Goal: Task Accomplishment & Management: Manage account settings

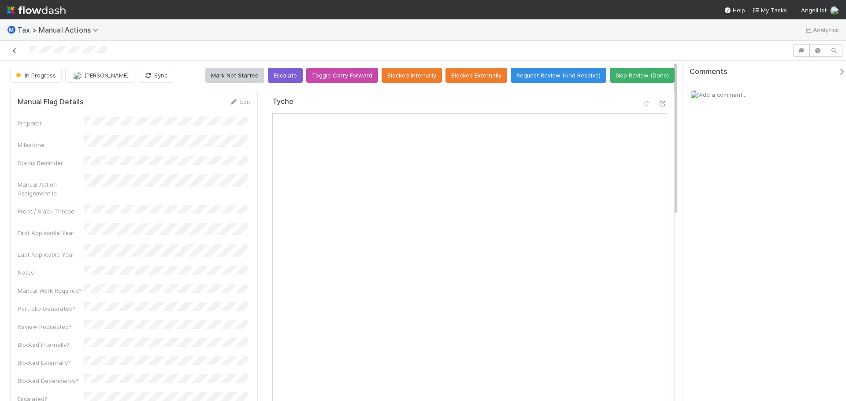
click at [15, 51] on icon at bounding box center [14, 51] width 9 height 6
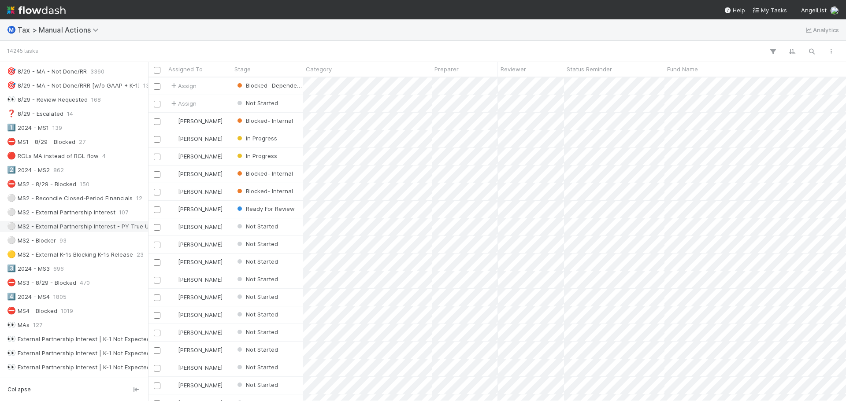
scroll to position [132, 0]
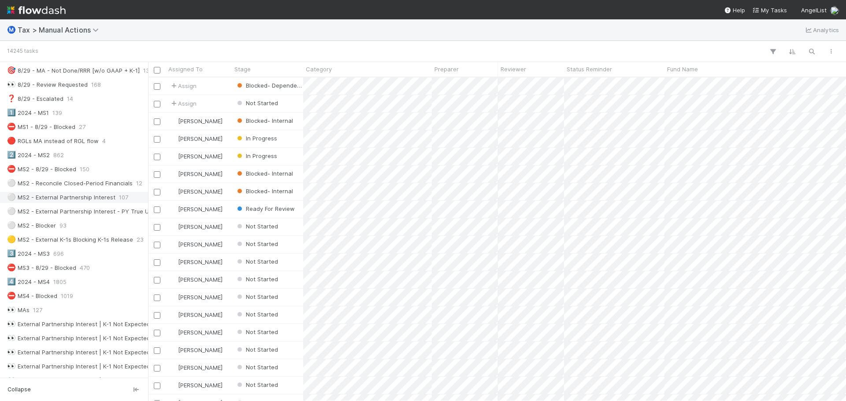
click at [111, 192] on div "⚪ MS2 - External Partnership Interest" at bounding box center [61, 197] width 108 height 11
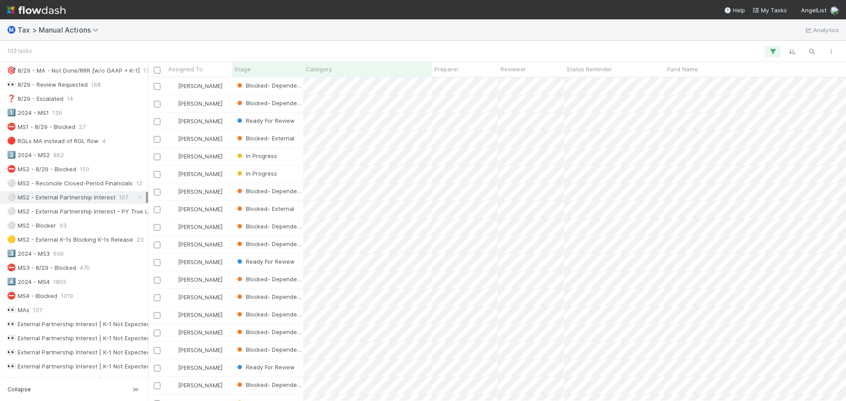
scroll to position [317, 691]
click at [70, 24] on div "Ⓜ️ Tax > Manual Actions Analytics" at bounding box center [423, 29] width 846 height 21
click at [68, 30] on span "Tax > Manual Actions" at bounding box center [60, 30] width 85 height 9
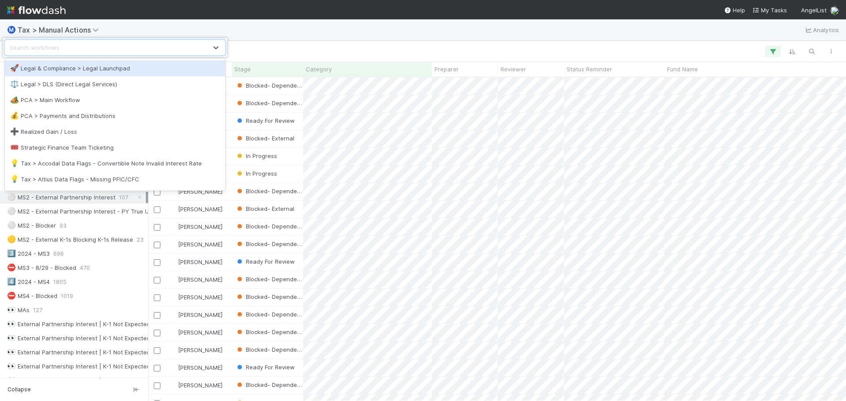
scroll to position [44, 0]
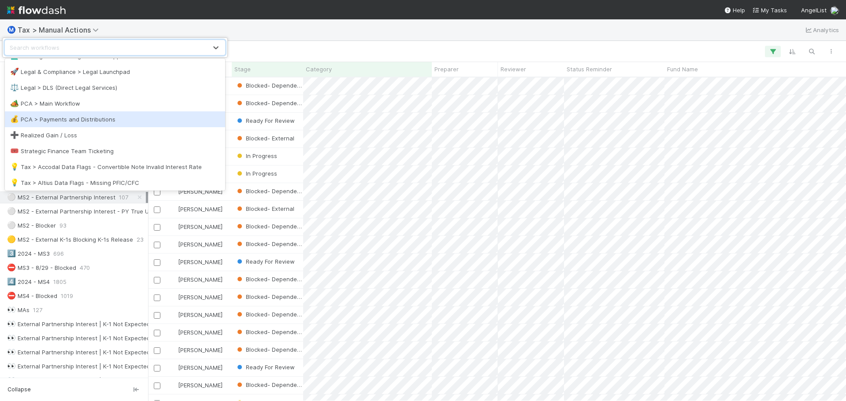
click at [81, 127] on div "💰 PCA > Payments and Distributions" at bounding box center [115, 119] width 220 height 16
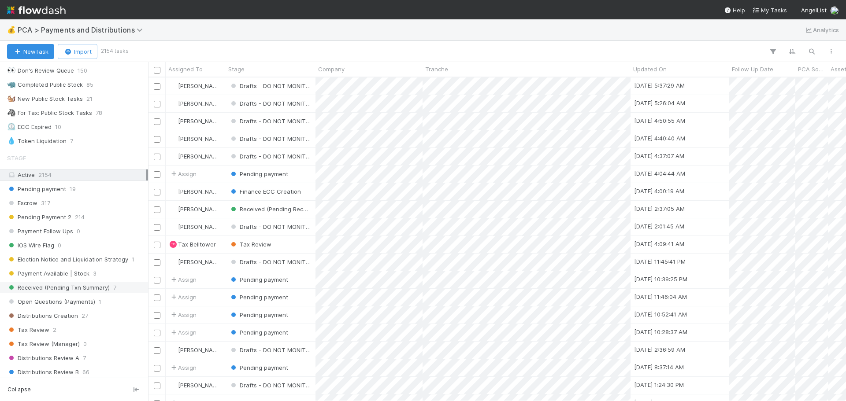
scroll to position [308, 0]
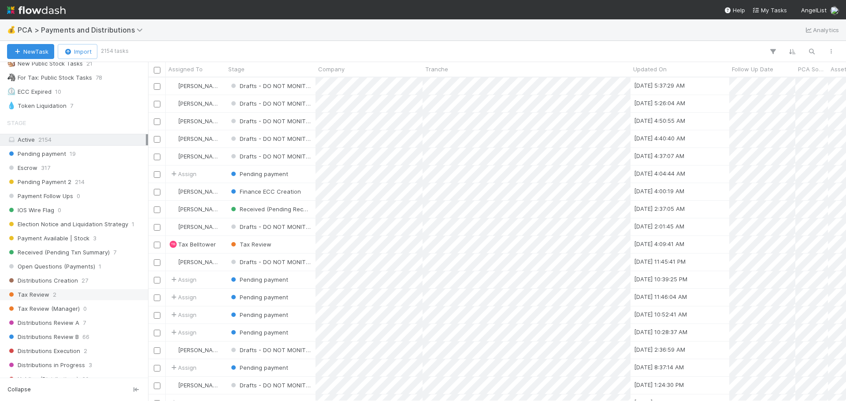
click at [62, 295] on div "Tax Review 2" at bounding box center [76, 294] width 139 height 11
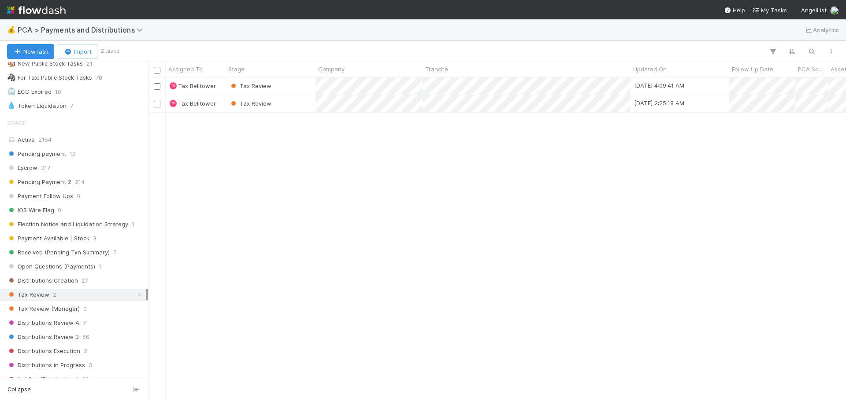
scroll to position [317, 691]
click at [296, 84] on div "Tax Review" at bounding box center [270, 86] width 90 height 17
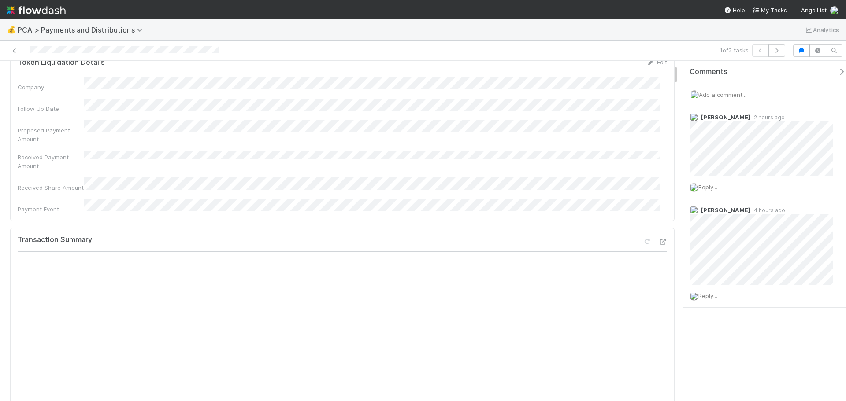
scroll to position [88, 0]
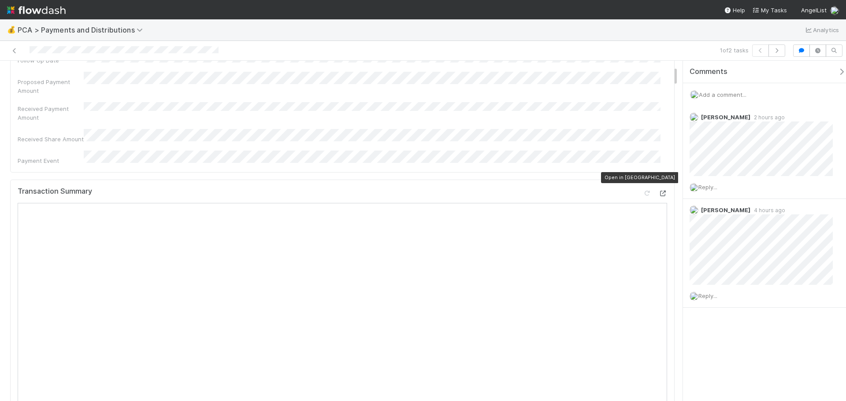
click at [658, 191] on icon at bounding box center [662, 194] width 9 height 6
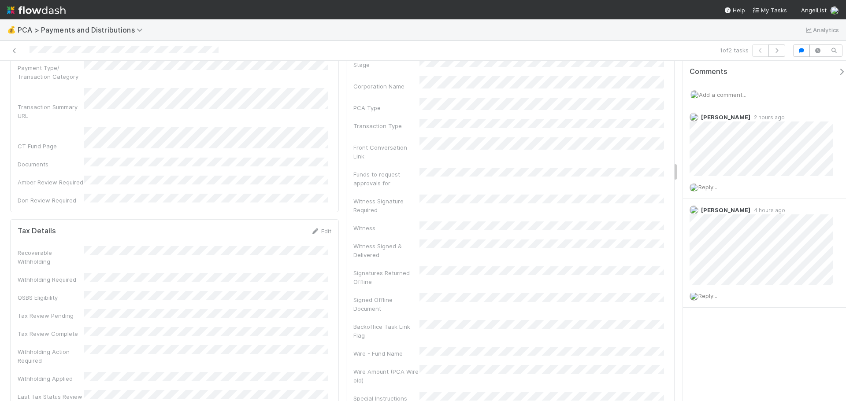
scroll to position [1674, 0]
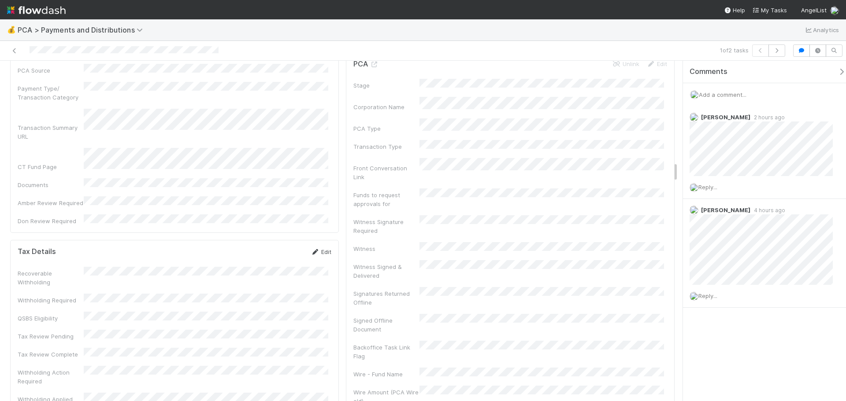
click at [311, 249] on icon at bounding box center [315, 252] width 9 height 6
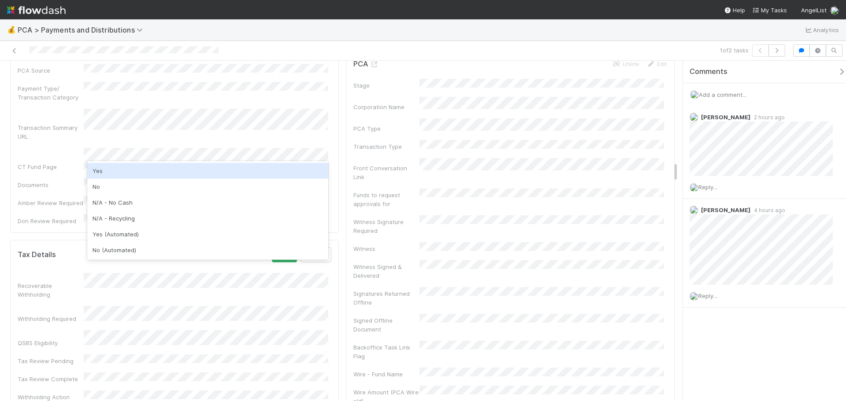
click at [164, 248] on div "Tax Details Save Cancel" at bounding box center [175, 255] width 314 height 15
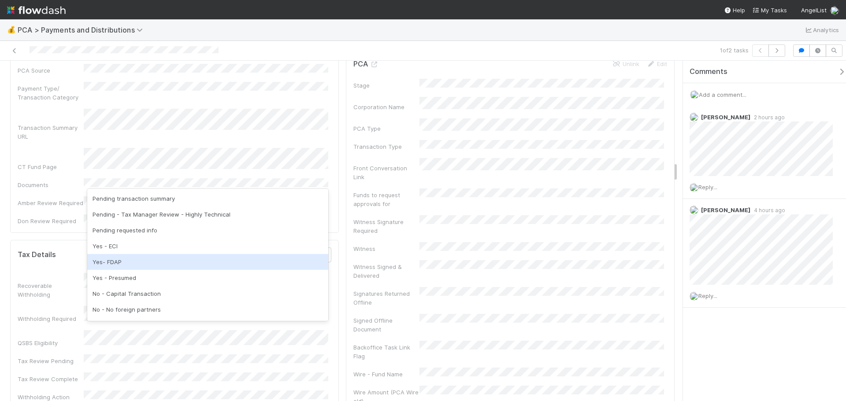
scroll to position [44, 0]
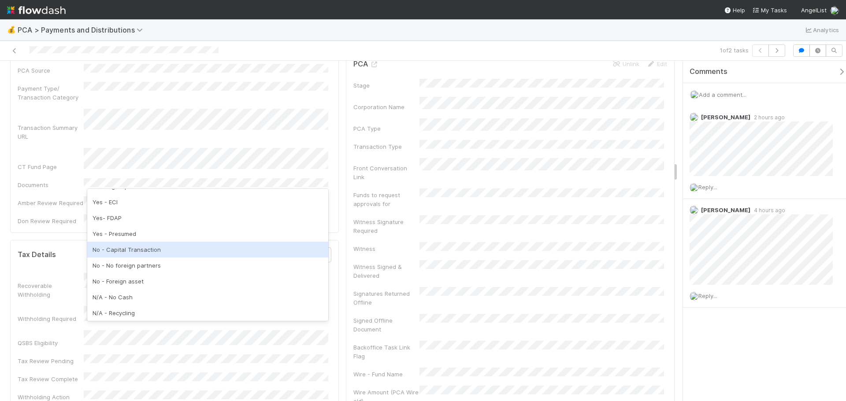
click at [136, 252] on div "No - Capital Transaction" at bounding box center [207, 250] width 241 height 16
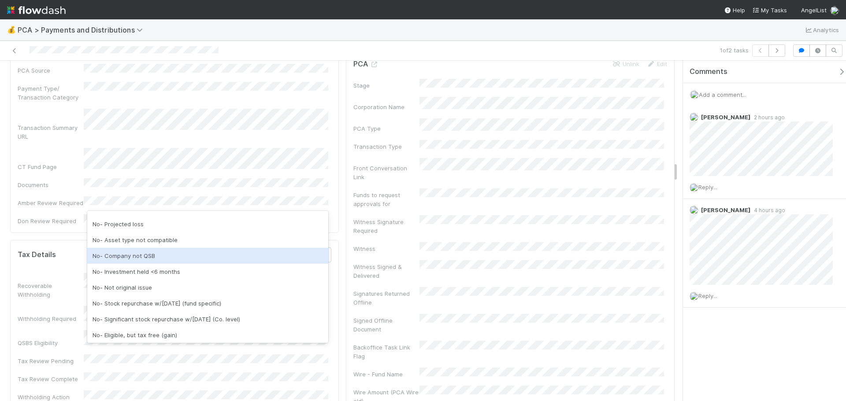
scroll to position [0, 0]
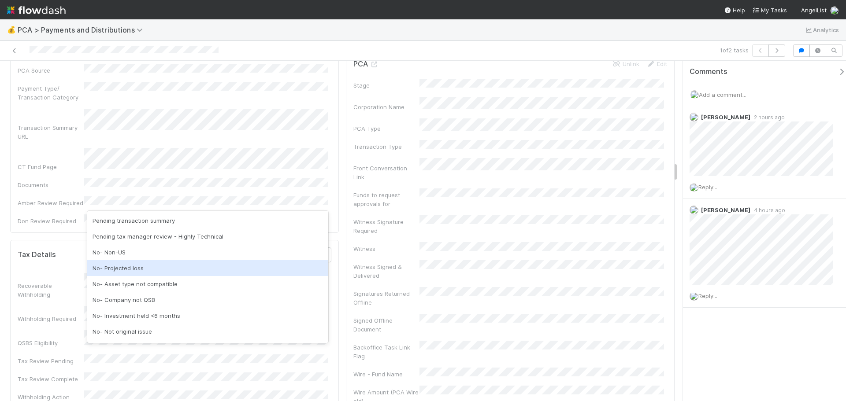
click at [155, 266] on div "No- Projected loss" at bounding box center [207, 268] width 241 height 16
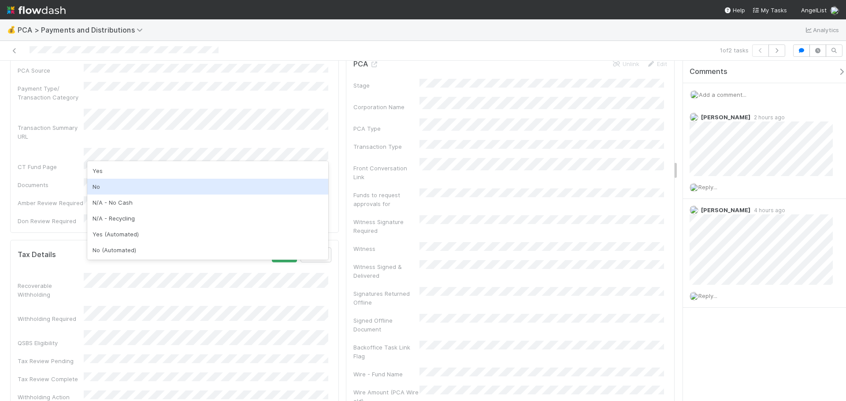
click at [174, 185] on div "No" at bounding box center [207, 187] width 241 height 16
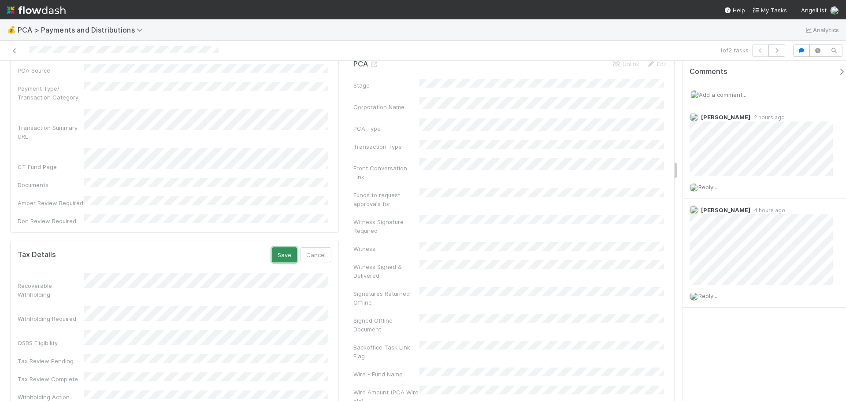
click at [277, 248] on button "Save" at bounding box center [284, 255] width 25 height 15
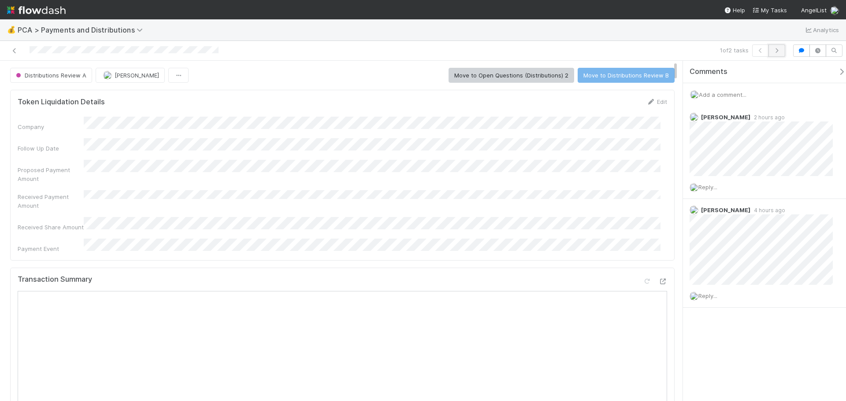
click at [780, 52] on icon "button" at bounding box center [776, 50] width 9 height 5
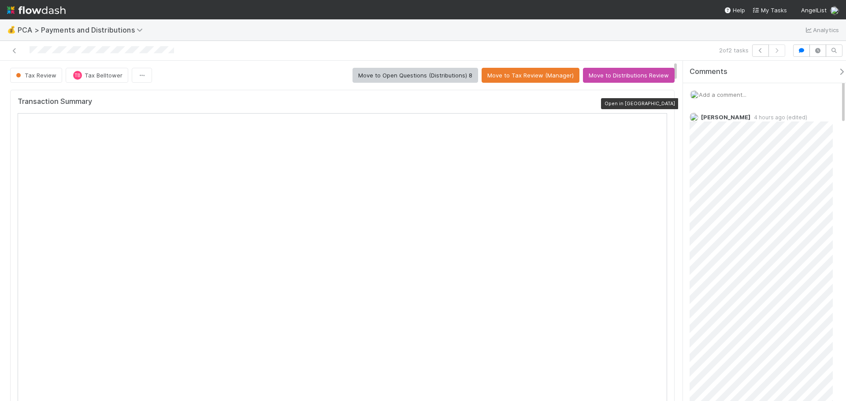
click at [658, 101] on icon at bounding box center [662, 104] width 9 height 6
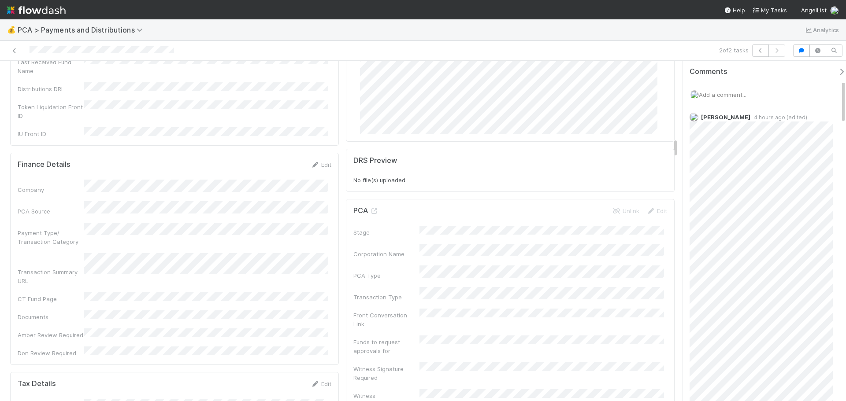
scroll to position [1497, 0]
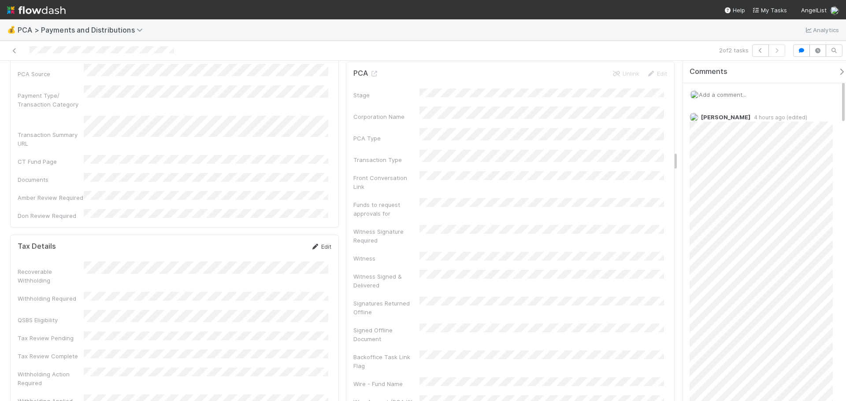
click at [325, 243] on link "Edit" at bounding box center [321, 246] width 21 height 7
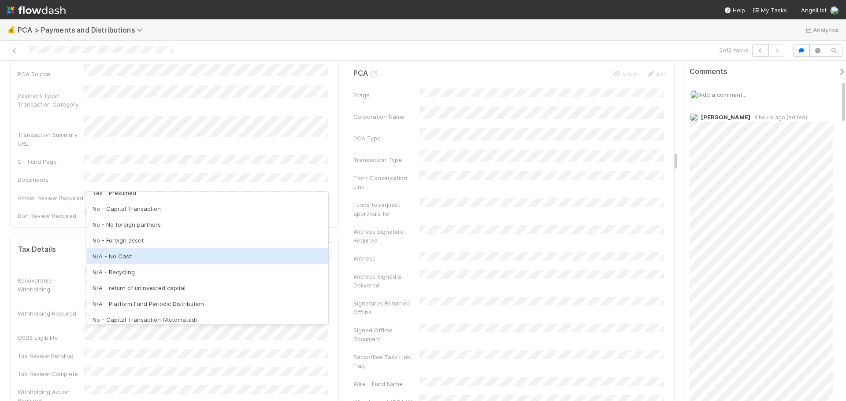
scroll to position [44, 0]
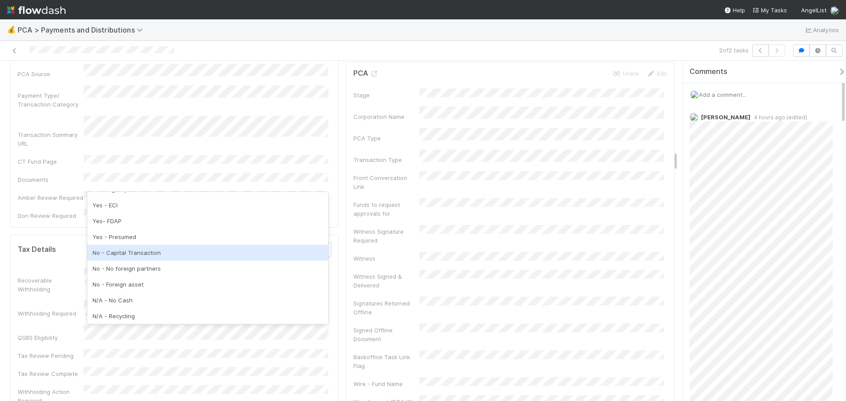
click at [142, 253] on div "No - Capital Transaction" at bounding box center [207, 253] width 241 height 16
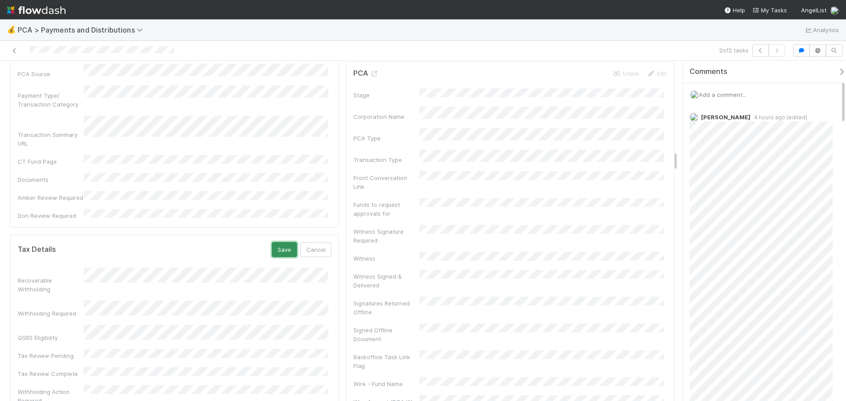
click at [281, 242] on button "Save" at bounding box center [284, 249] width 25 height 15
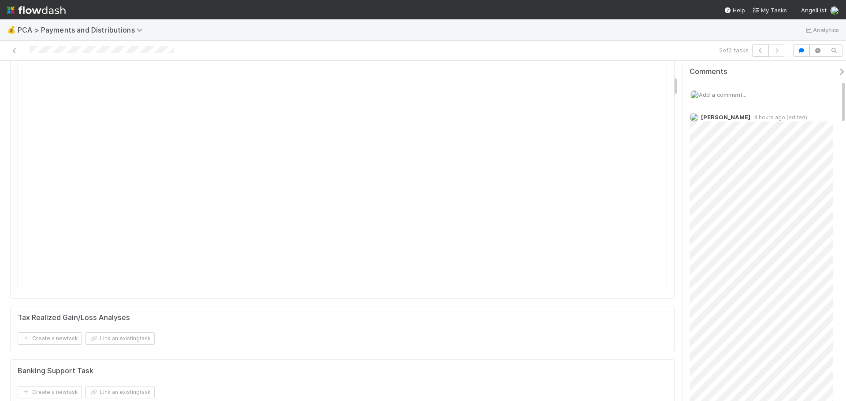
scroll to position [0, 0]
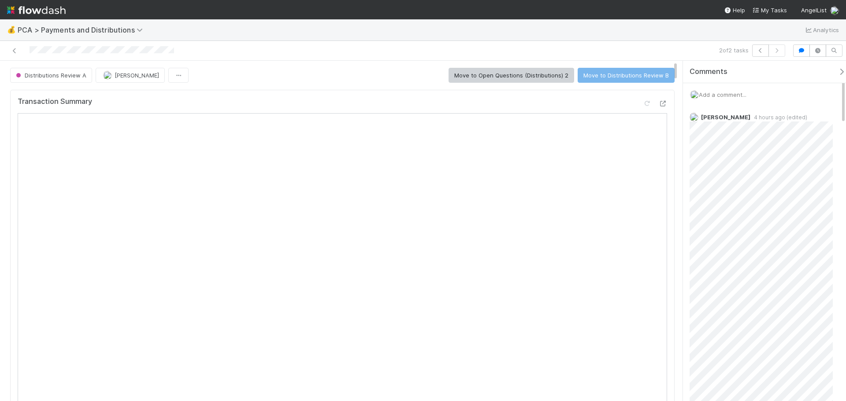
click at [9, 49] on div at bounding box center [201, 50] width 394 height 12
click at [16, 49] on icon at bounding box center [14, 51] width 9 height 6
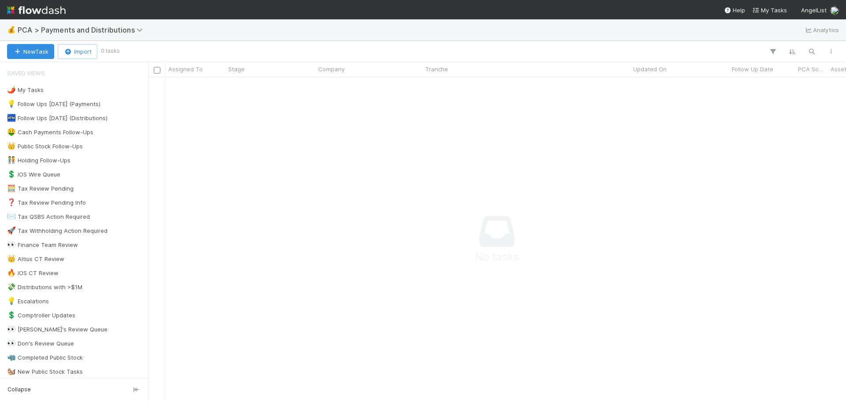
scroll to position [7, 7]
click at [122, 31] on span "PCA > Payments and Distributions" at bounding box center [82, 30] width 129 height 9
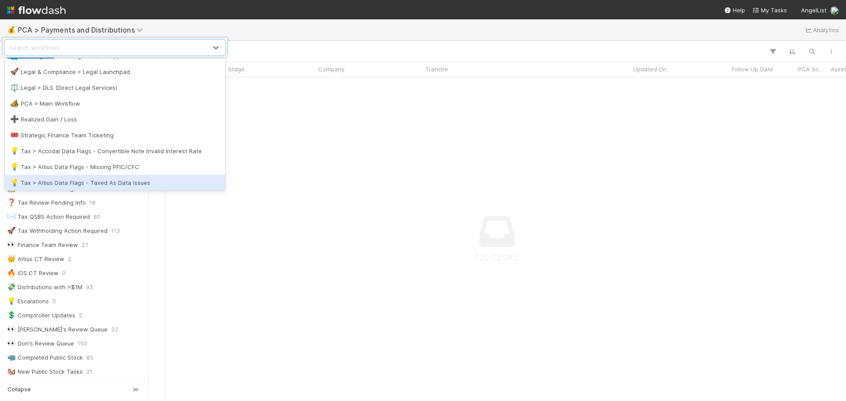
scroll to position [132, 0]
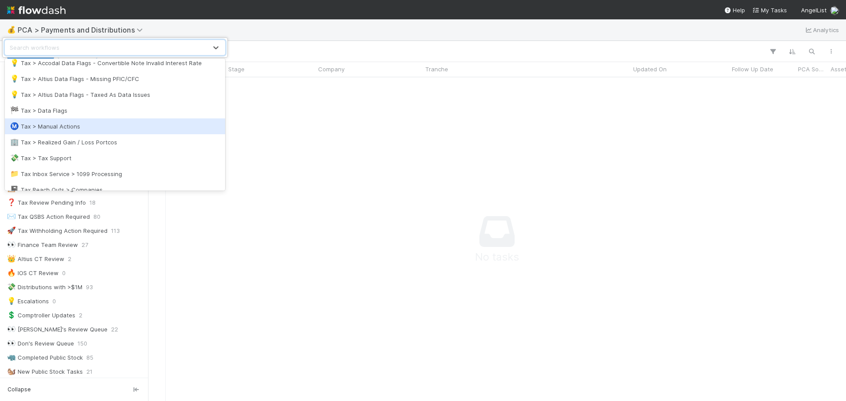
click at [100, 126] on div "Ⓜ️ Tax > Manual Actions" at bounding box center [115, 126] width 210 height 9
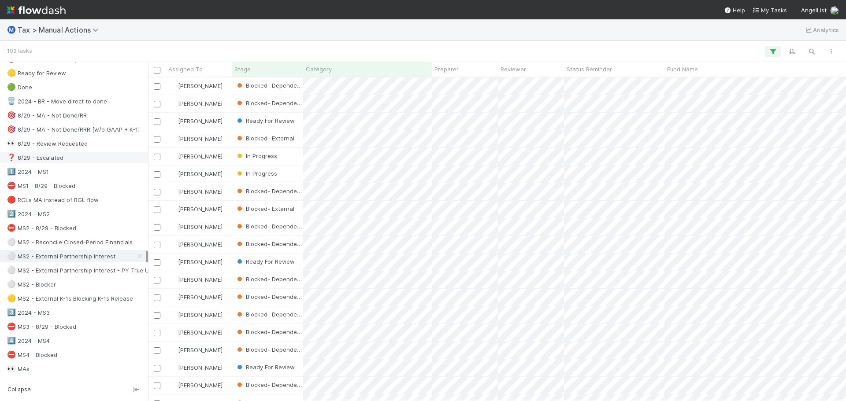
scroll to position [88, 0]
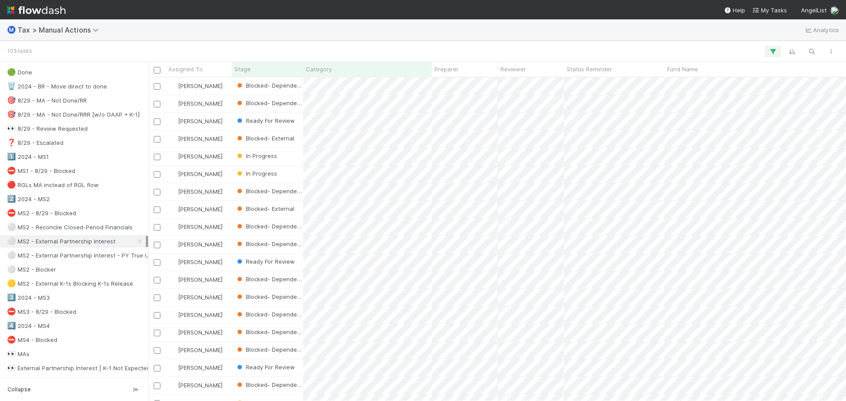
click at [113, 242] on div "⚪ MS2 - External Partnership Interest" at bounding box center [61, 241] width 108 height 11
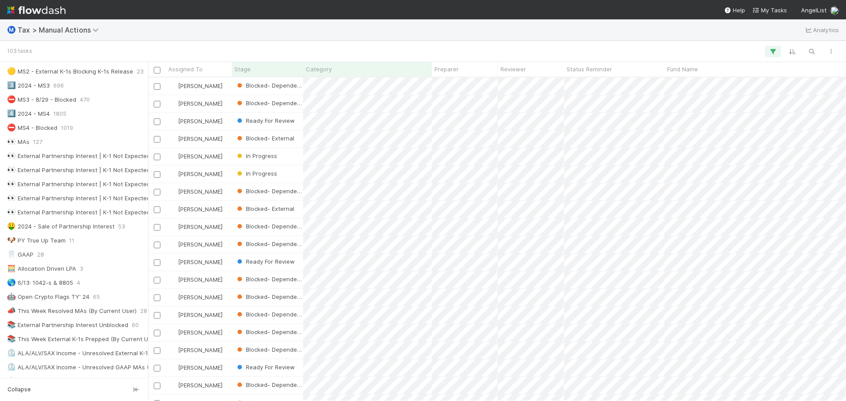
scroll to position [308, 0]
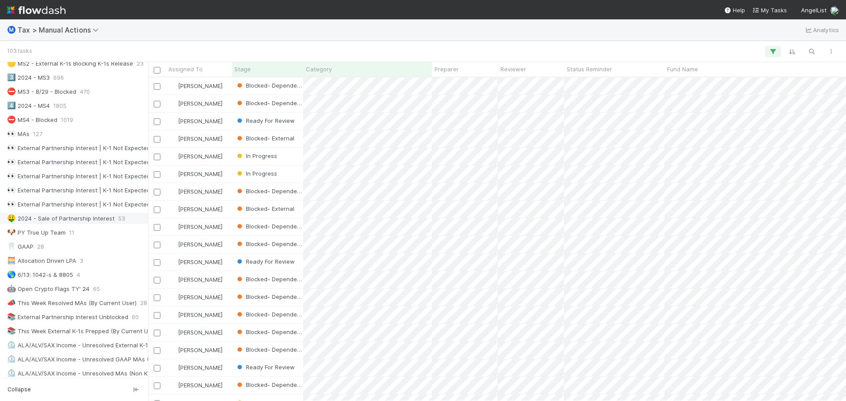
click at [91, 218] on div "🤑 2024 - Sale of Partnership Interest" at bounding box center [60, 218] width 107 height 11
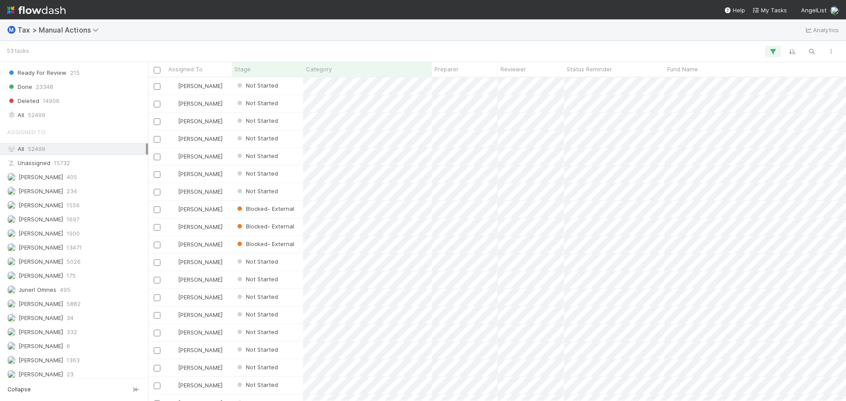
scroll to position [930, 0]
click at [54, 267] on span "[PERSON_NAME]" at bounding box center [40, 270] width 44 height 7
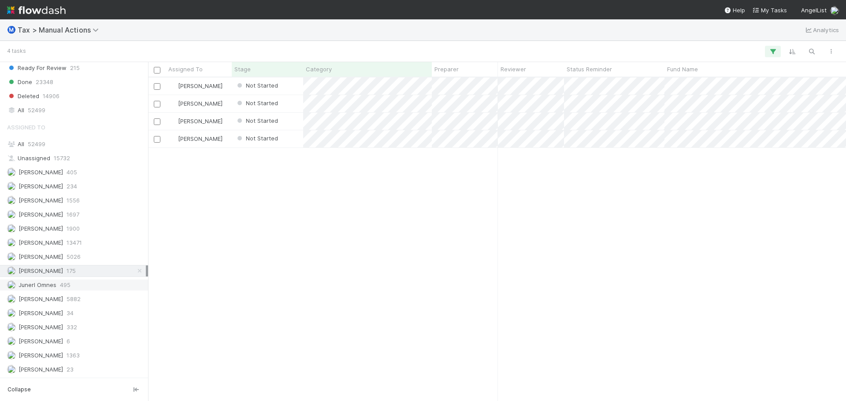
scroll to position [317, 691]
click at [53, 286] on span "Junerl Omnes" at bounding box center [37, 284] width 38 height 7
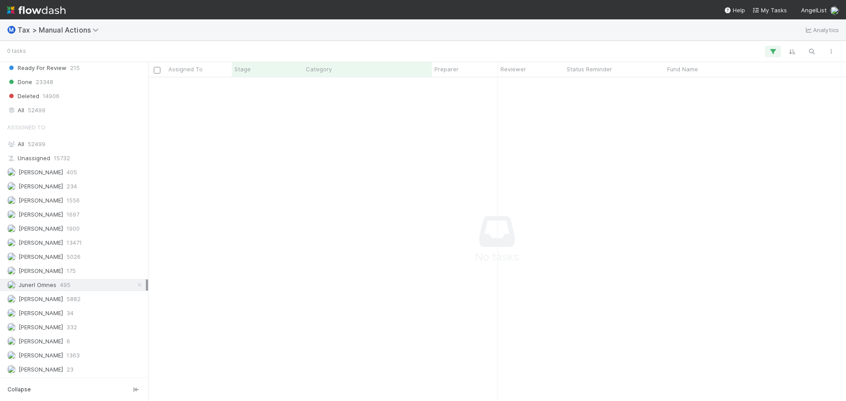
scroll to position [311, 691]
click at [58, 269] on span "[PERSON_NAME]" at bounding box center [40, 270] width 44 height 7
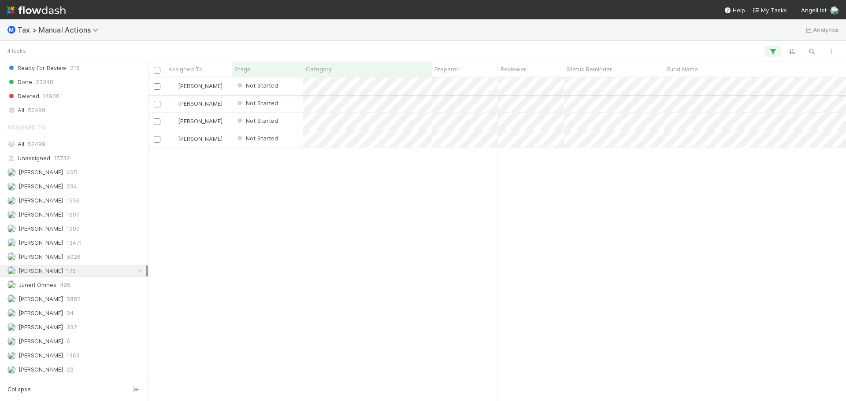
scroll to position [317, 691]
click at [288, 87] on div "Not Started" at bounding box center [267, 86] width 71 height 17
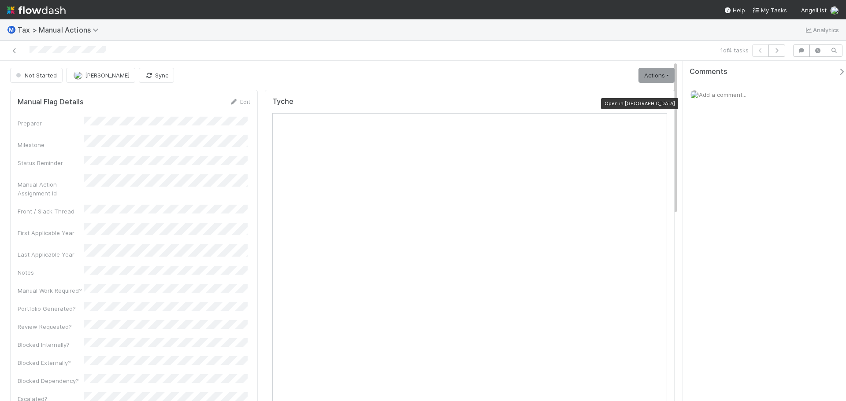
click at [658, 104] on icon at bounding box center [662, 104] width 9 height 6
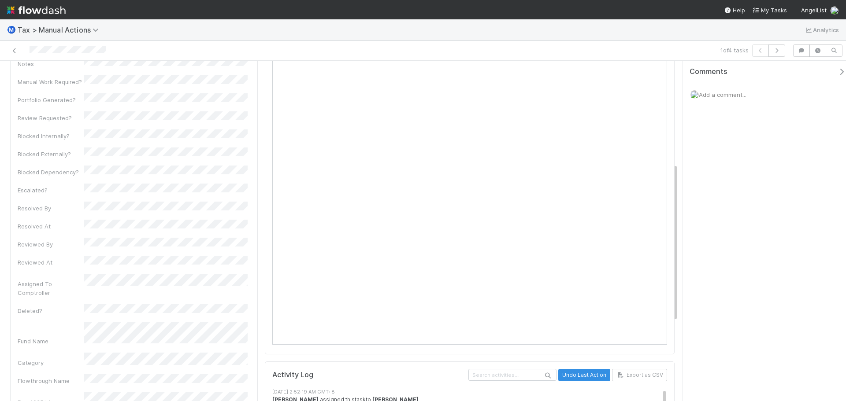
scroll to position [220, 0]
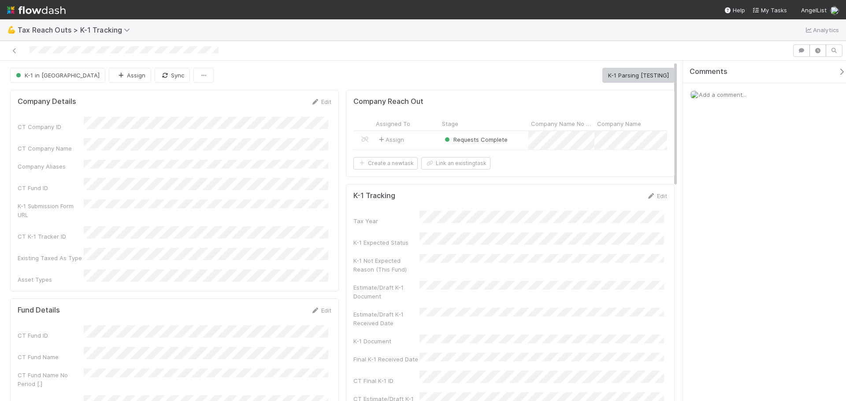
click at [419, 140] on div "Assign" at bounding box center [406, 140] width 66 height 18
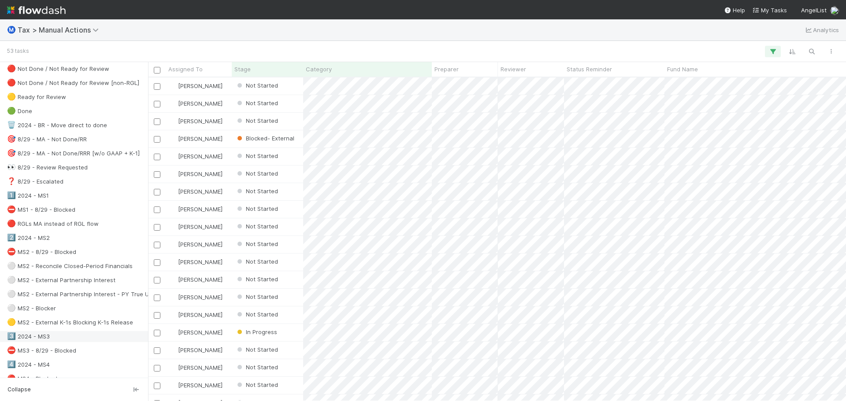
scroll to position [176, 0]
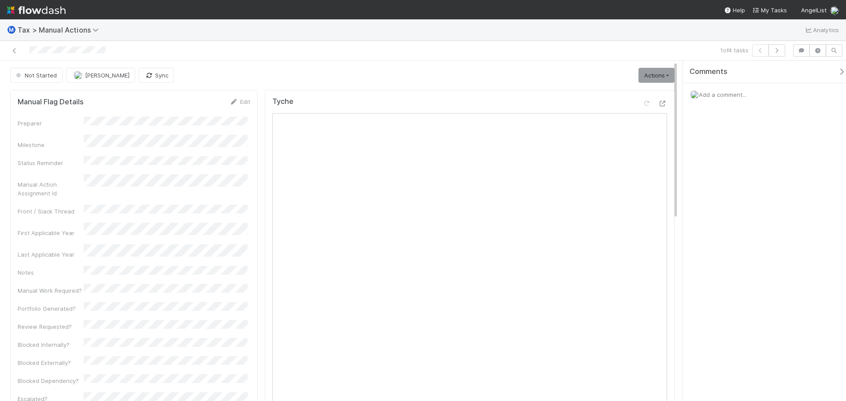
click at [714, 92] on span "Add a comment..." at bounding box center [723, 94] width 48 height 7
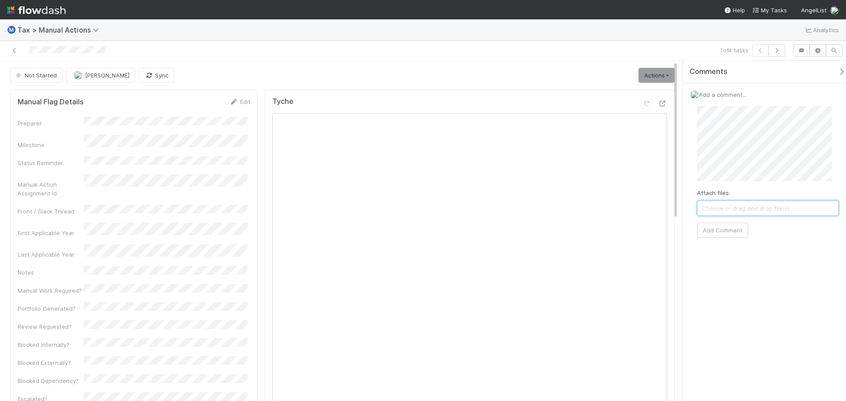
click at [719, 206] on span "Choose or drag and drop file(s)" at bounding box center [767, 208] width 140 height 14
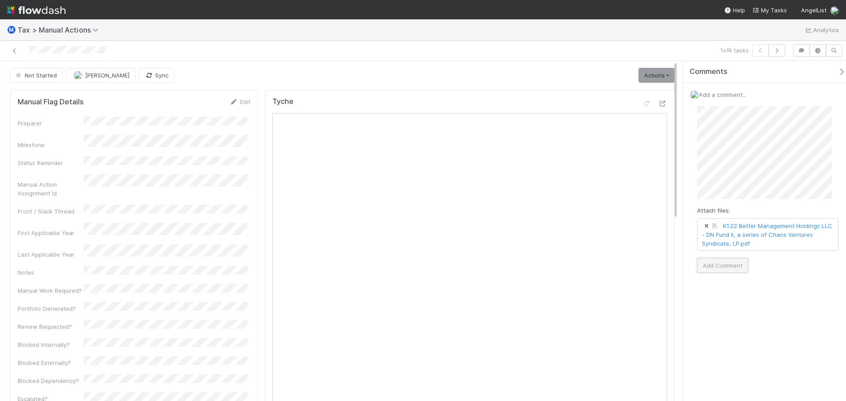
click at [727, 262] on button "Add Comment" at bounding box center [722, 265] width 51 height 15
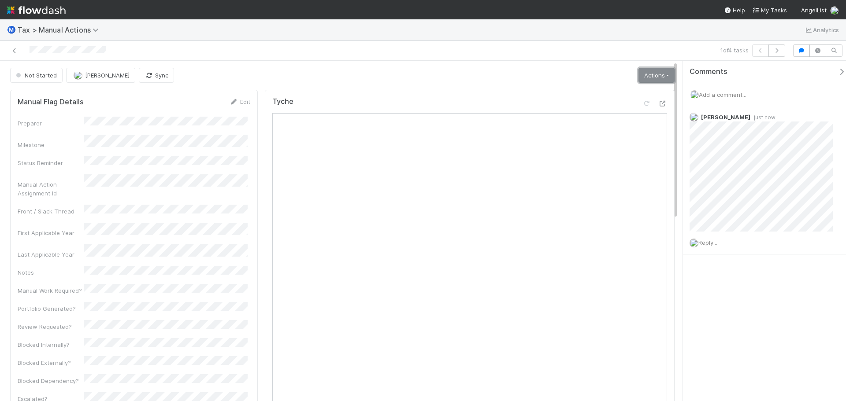
click at [647, 78] on link "Actions" at bounding box center [656, 75] width 36 height 15
click at [608, 93] on button "Start" at bounding box center [634, 94] width 81 height 12
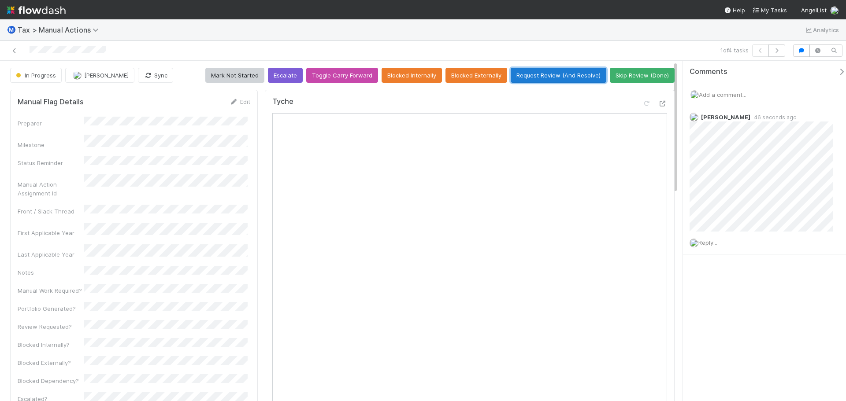
click at [579, 78] on button "Request Review (And Resolve)" at bounding box center [558, 75] width 96 height 15
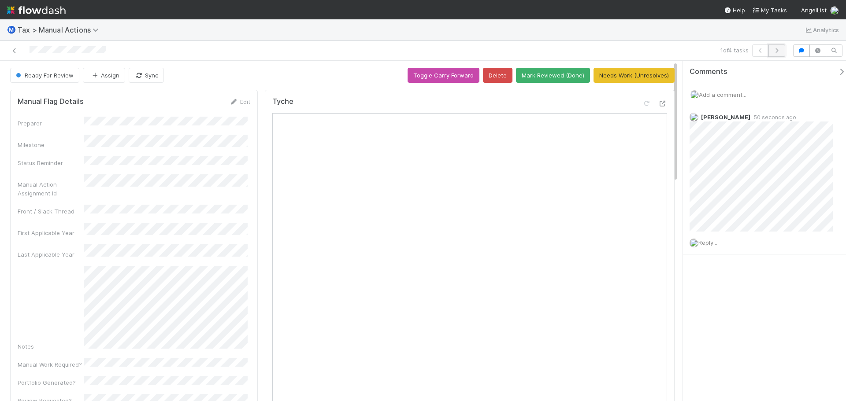
click at [776, 52] on icon "button" at bounding box center [776, 50] width 9 height 5
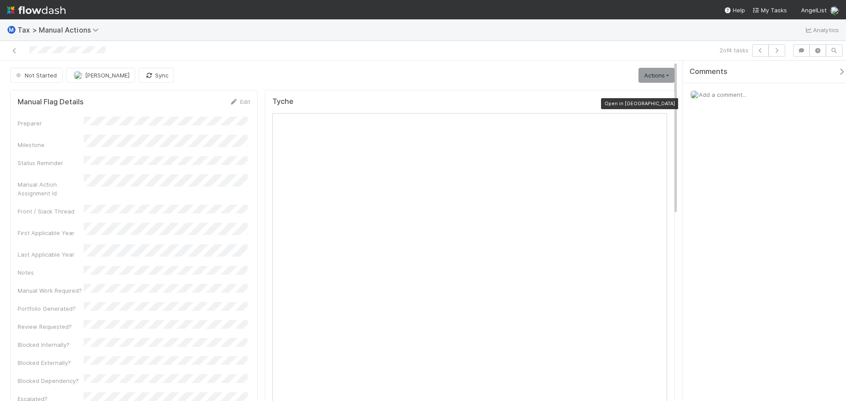
click at [658, 106] on icon at bounding box center [662, 104] width 9 height 6
click at [658, 107] on icon at bounding box center [662, 104] width 9 height 6
click at [756, 50] on icon "button" at bounding box center [760, 50] width 9 height 5
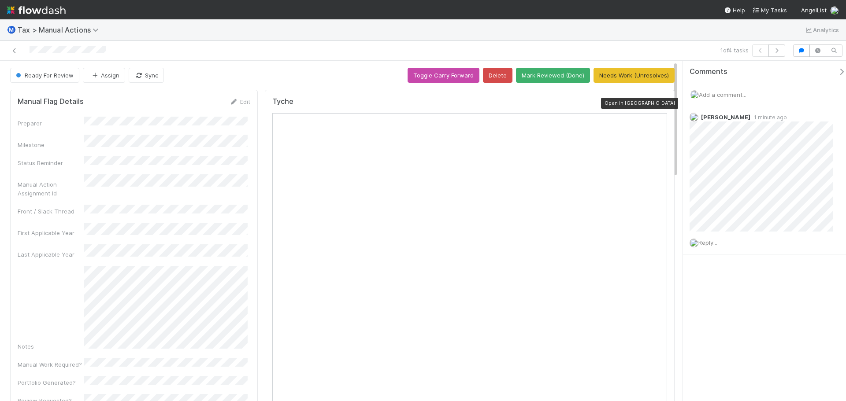
click at [658, 103] on icon at bounding box center [662, 104] width 9 height 6
click at [778, 54] on button "button" at bounding box center [776, 50] width 17 height 12
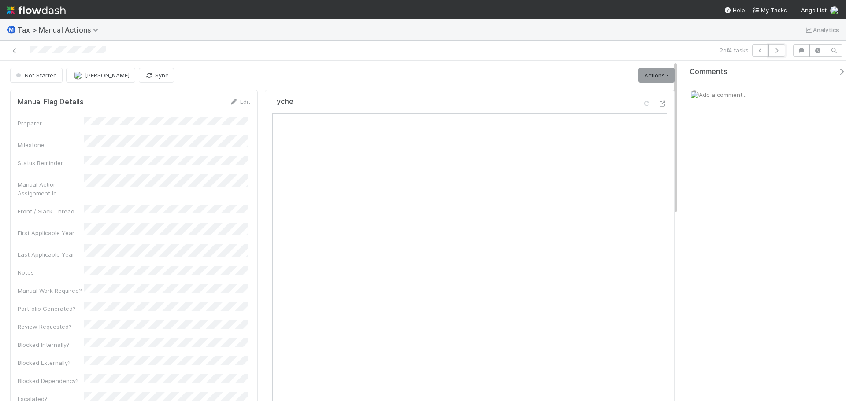
click at [778, 54] on button "button" at bounding box center [776, 50] width 17 height 12
click at [775, 50] on icon "button" at bounding box center [776, 50] width 9 height 5
click at [762, 54] on button "button" at bounding box center [760, 50] width 17 height 12
click at [707, 94] on span "Add a comment..." at bounding box center [723, 94] width 48 height 7
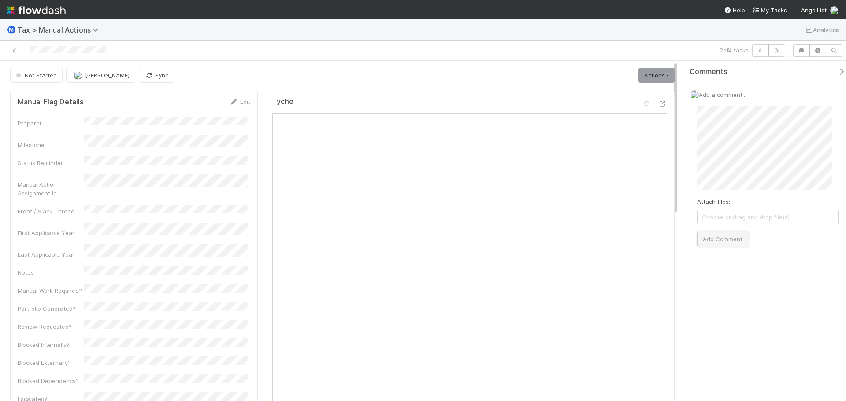
click at [733, 241] on button "Add Comment" at bounding box center [722, 239] width 51 height 15
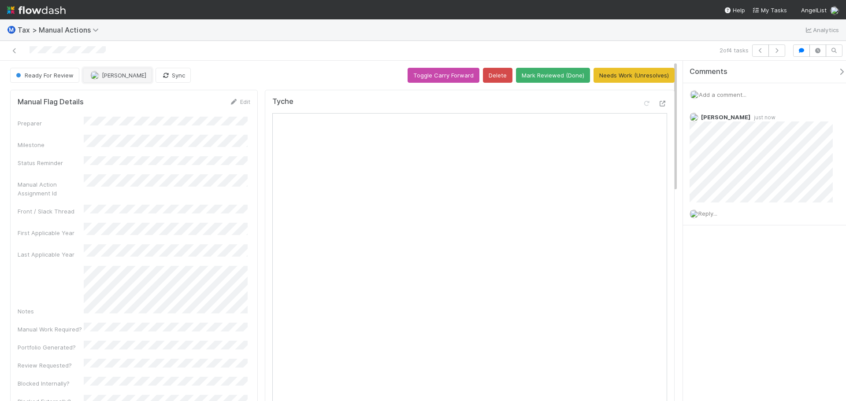
click at [102, 75] on span "[PERSON_NAME]" at bounding box center [124, 75] width 44 height 7
click at [133, 100] on div "[PERSON_NAME]" at bounding box center [141, 97] width 124 height 16
click at [780, 51] on icon "button" at bounding box center [776, 50] width 9 height 5
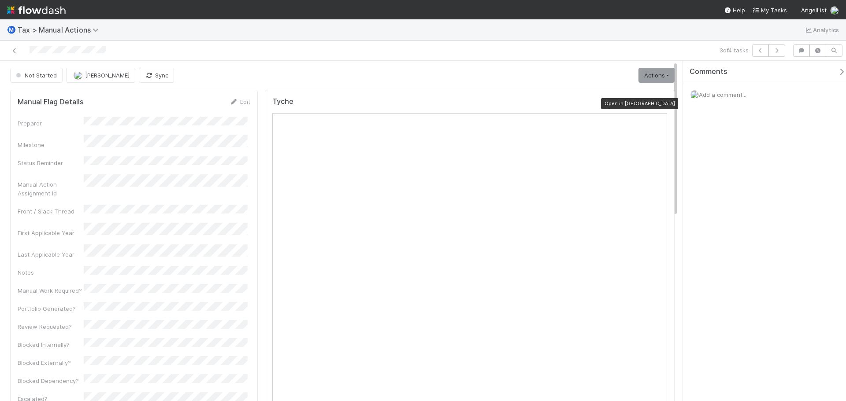
click at [658, 104] on icon at bounding box center [662, 104] width 9 height 6
